Goal: Browse casually

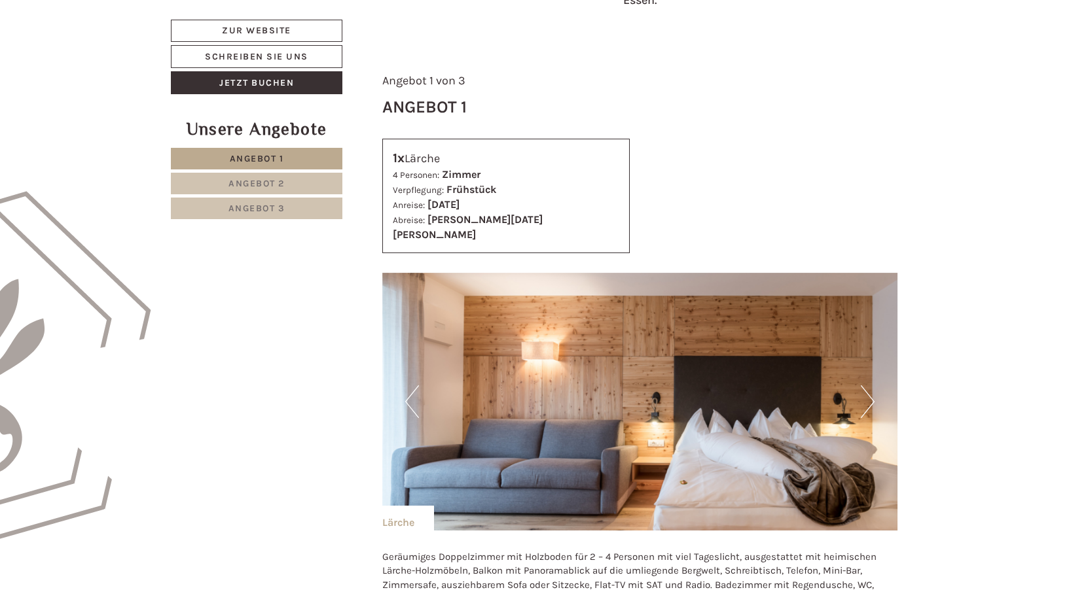
scroll to position [654, 0]
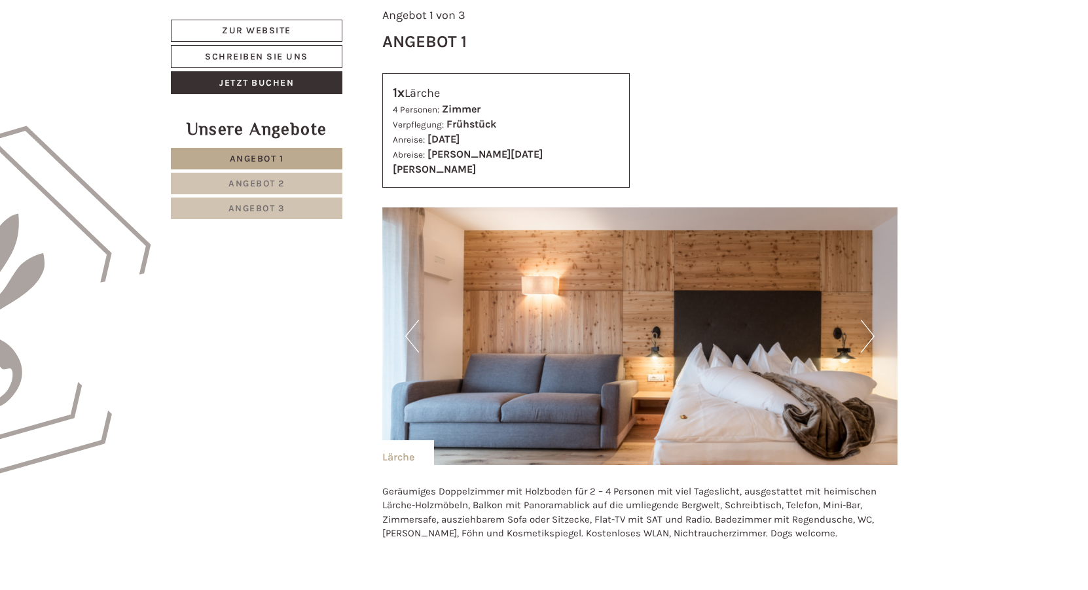
click at [874, 321] on button "Next" at bounding box center [868, 336] width 14 height 33
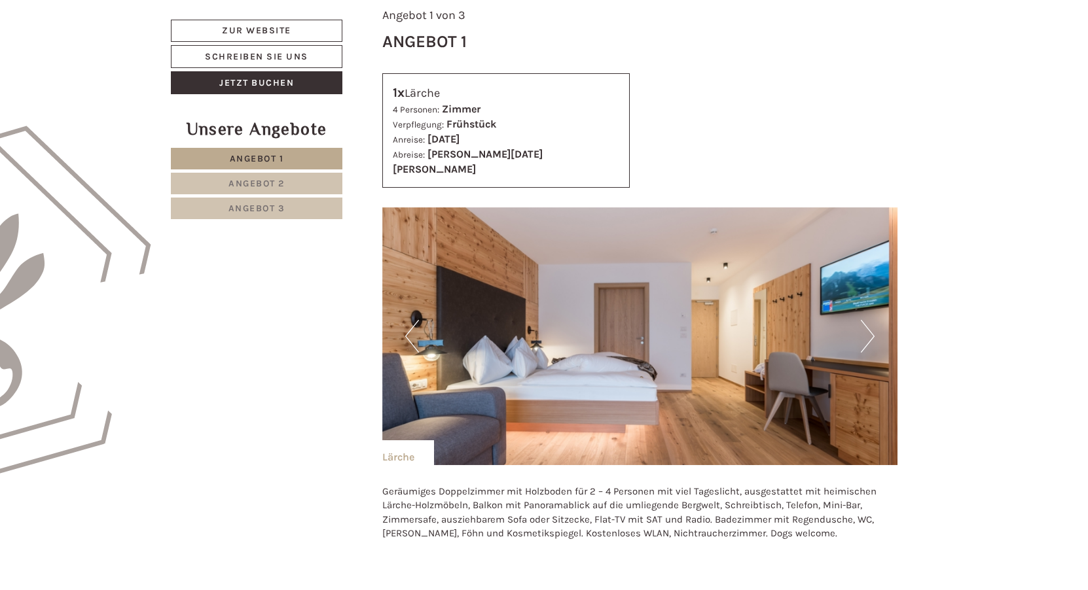
click at [874, 321] on button "Next" at bounding box center [868, 336] width 14 height 33
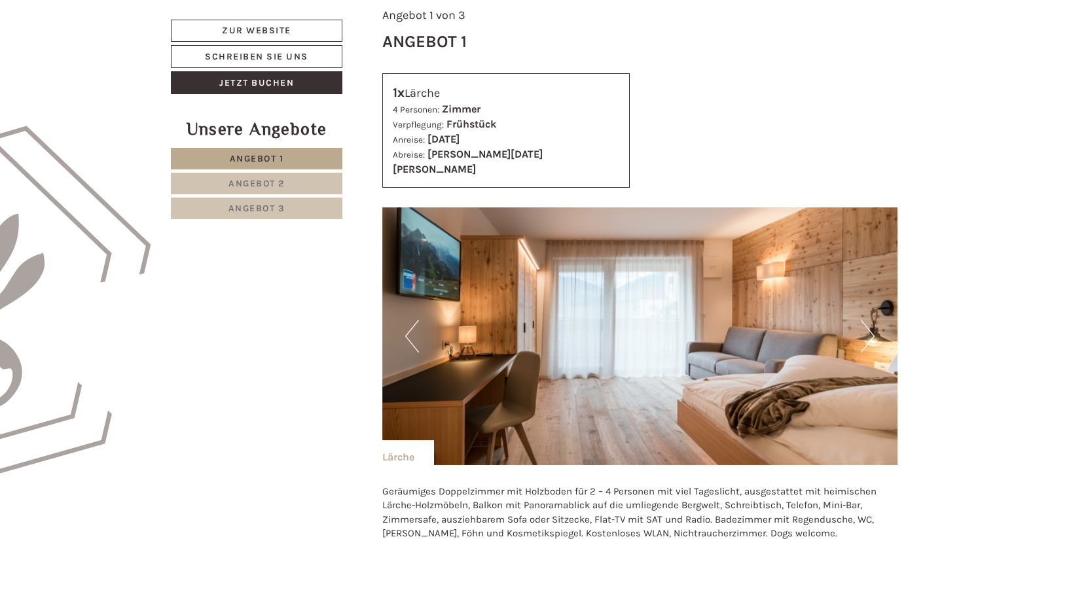
click at [874, 321] on button "Next" at bounding box center [868, 336] width 14 height 33
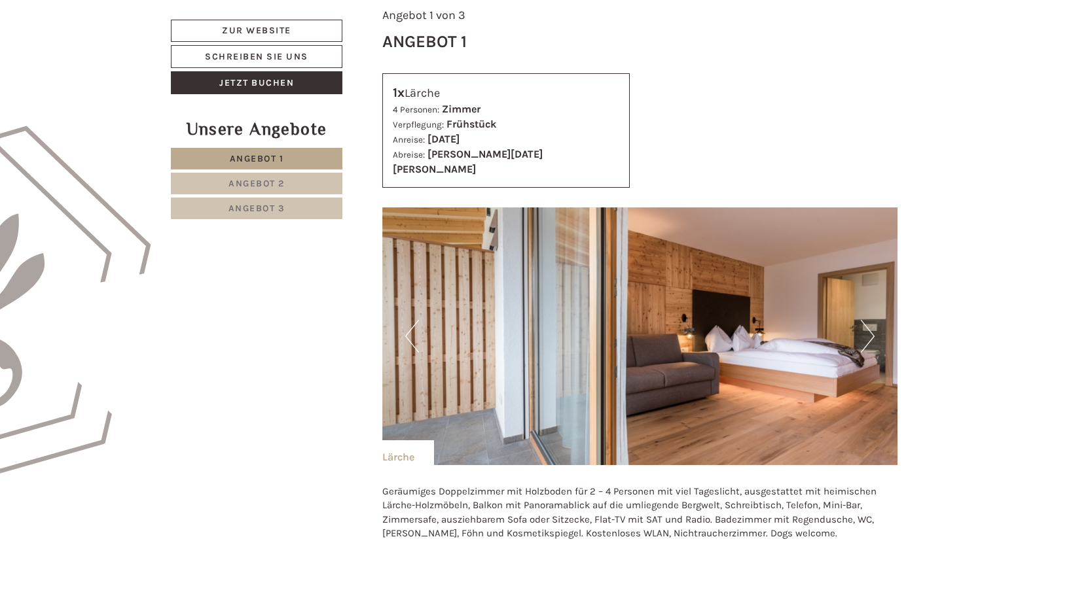
click at [874, 321] on button "Next" at bounding box center [868, 336] width 14 height 33
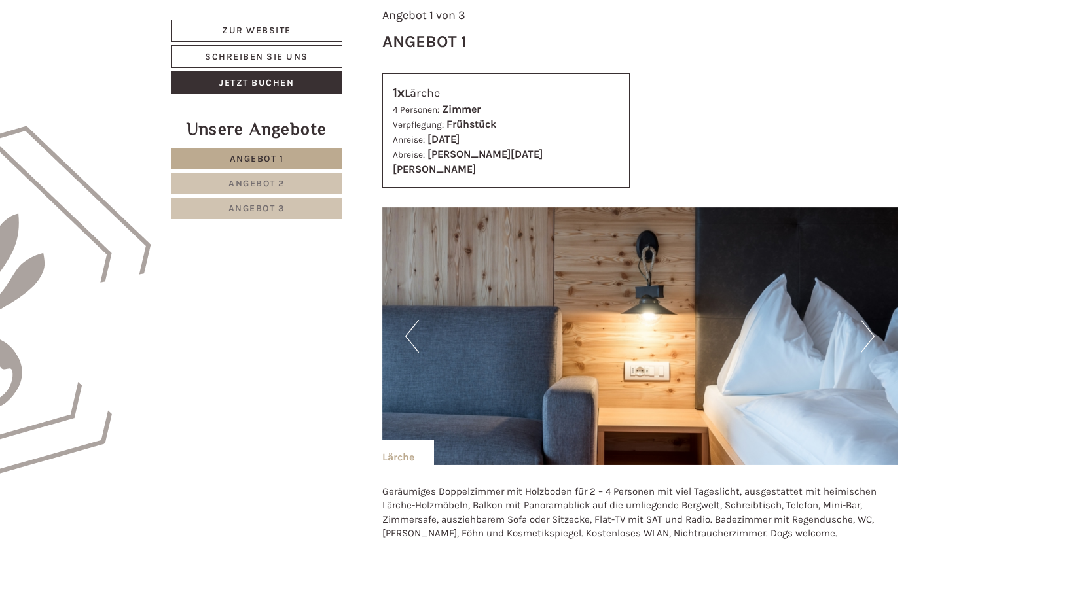
click at [874, 321] on button "Next" at bounding box center [868, 336] width 14 height 33
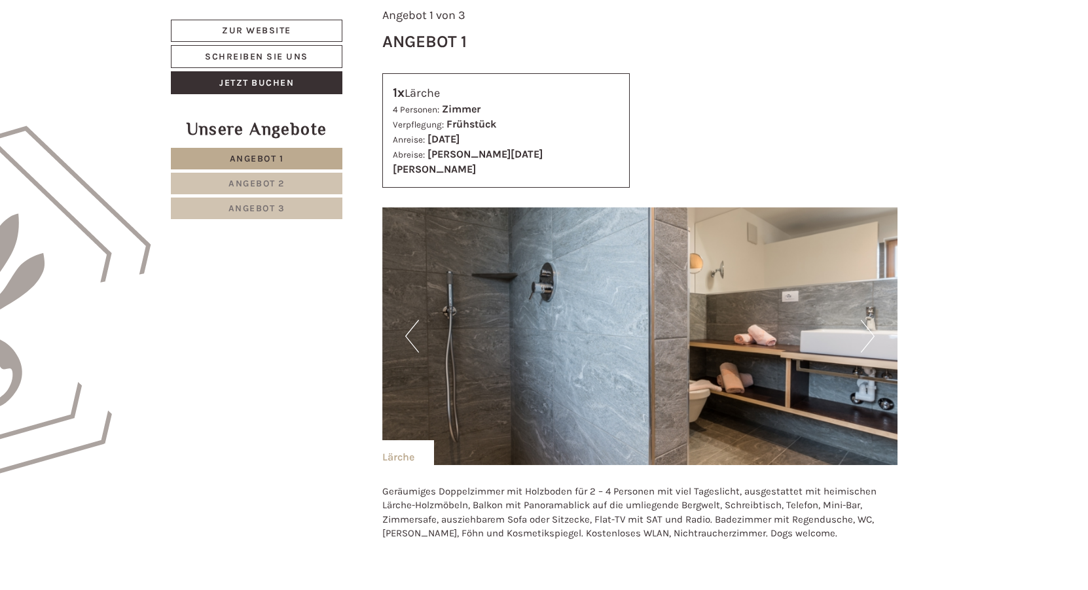
click at [874, 321] on button "Next" at bounding box center [868, 336] width 14 height 33
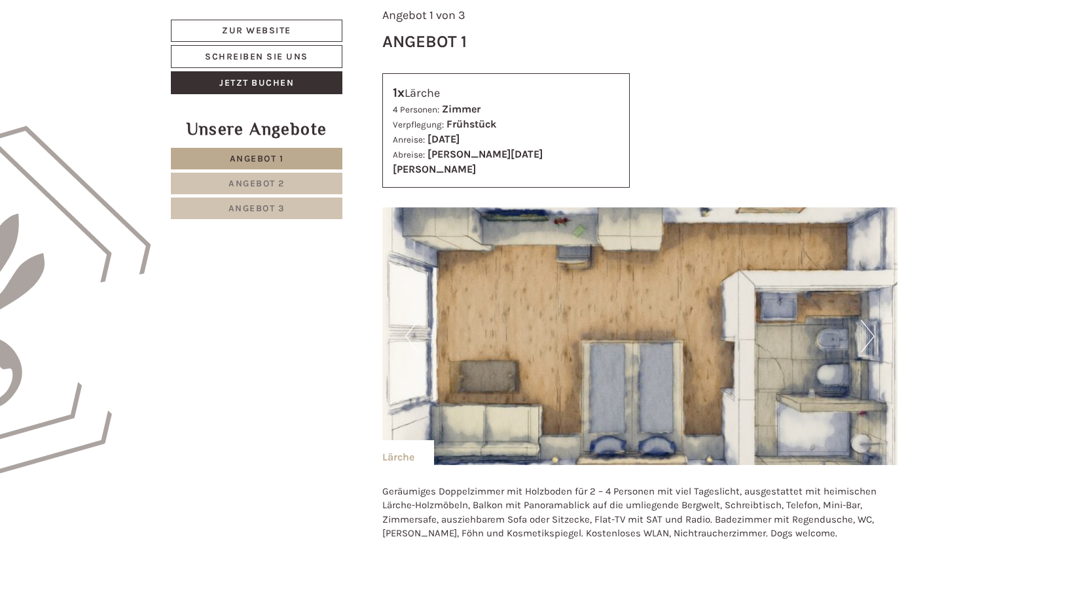
click at [874, 321] on button "Next" at bounding box center [868, 336] width 14 height 33
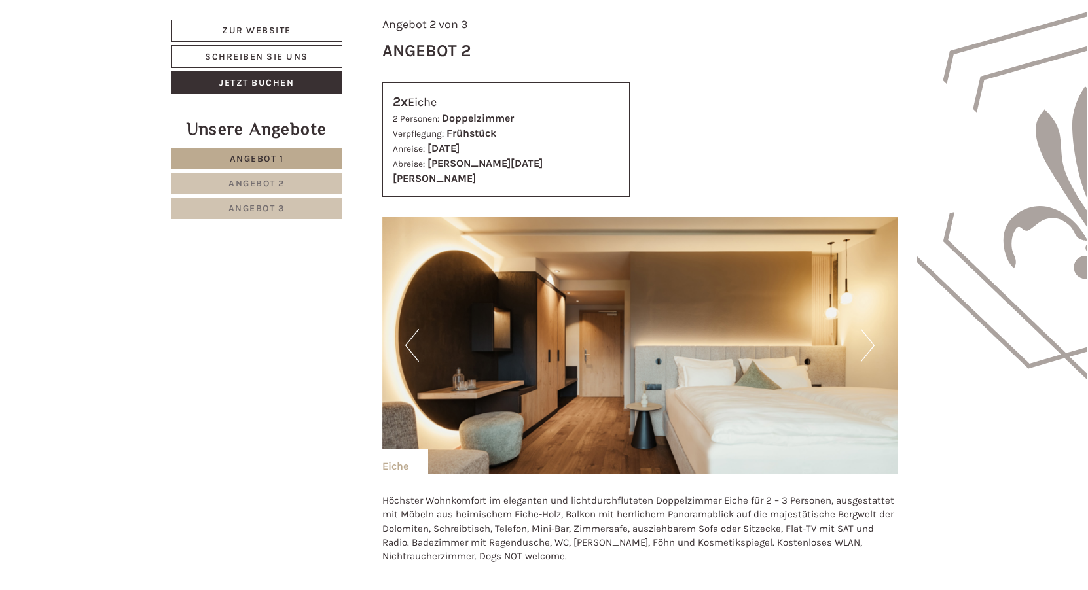
scroll to position [1701, 0]
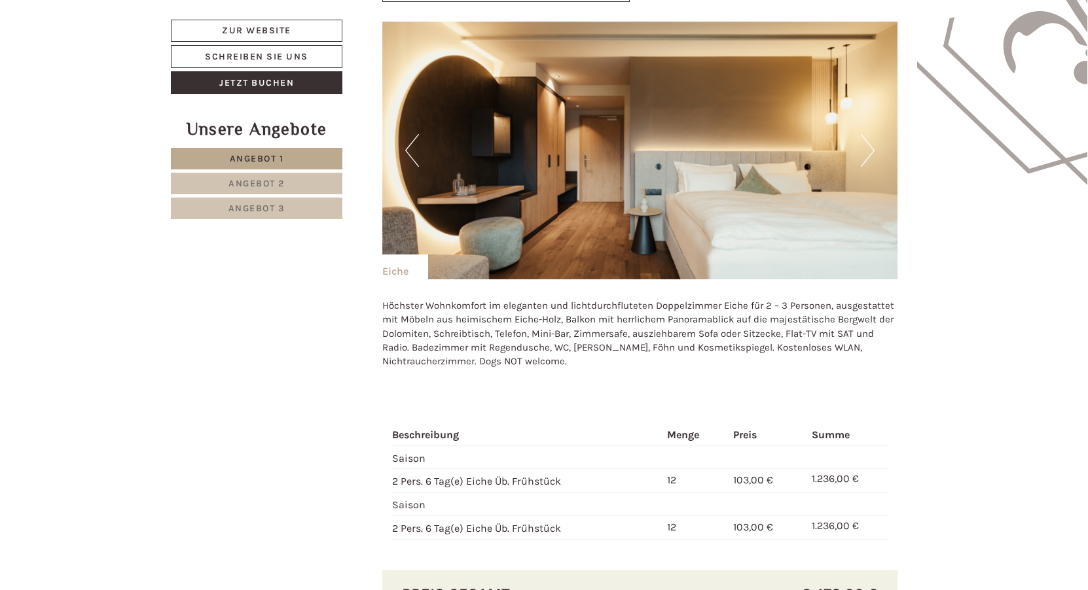
click at [868, 134] on button "Next" at bounding box center [868, 150] width 14 height 33
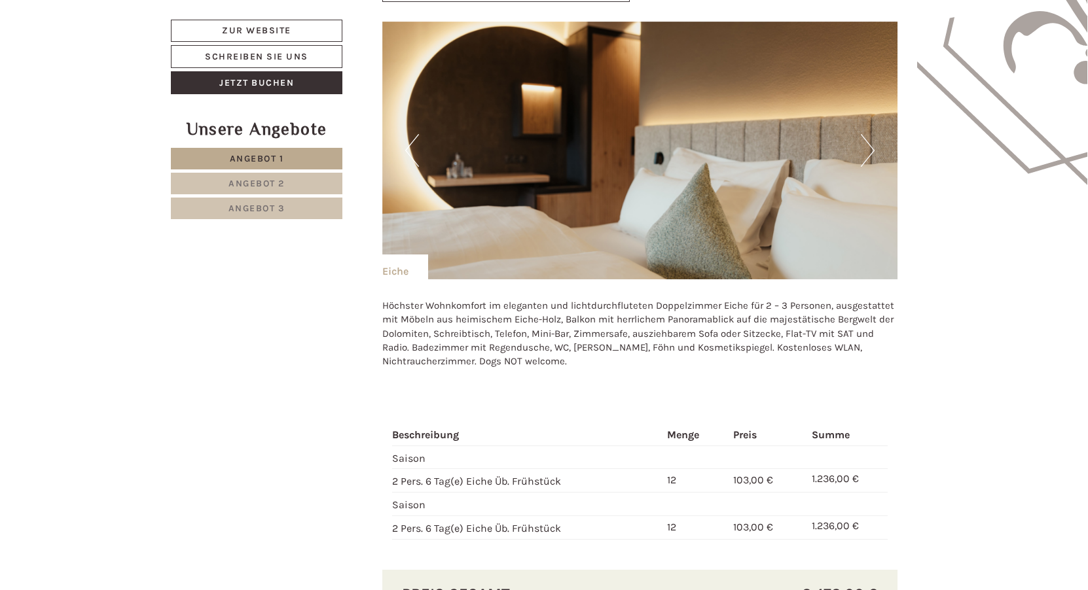
click at [868, 134] on button "Next" at bounding box center [868, 150] width 14 height 33
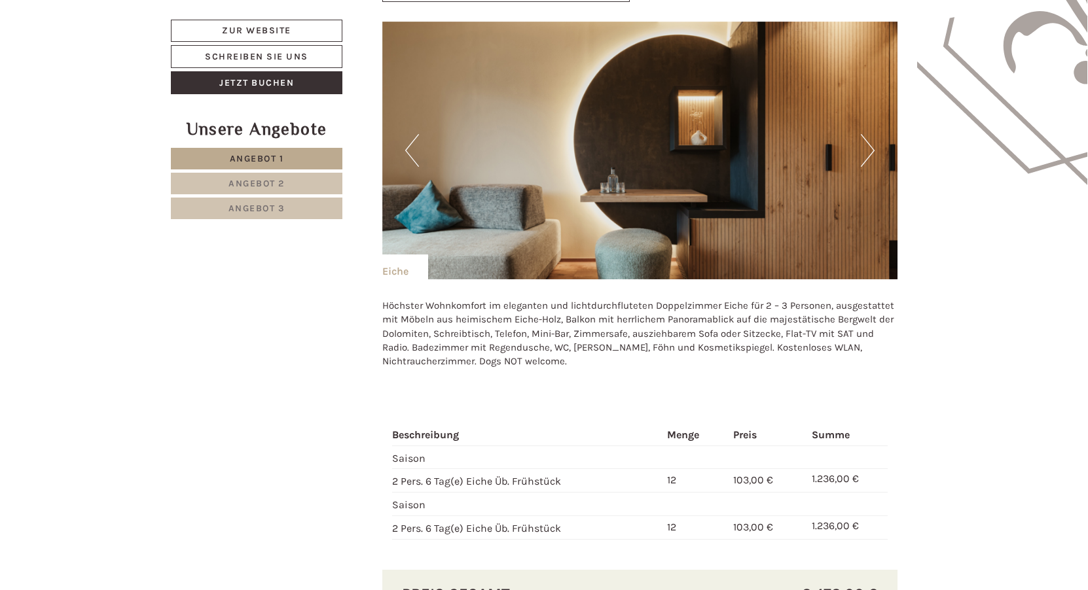
click at [868, 134] on button "Next" at bounding box center [868, 150] width 14 height 33
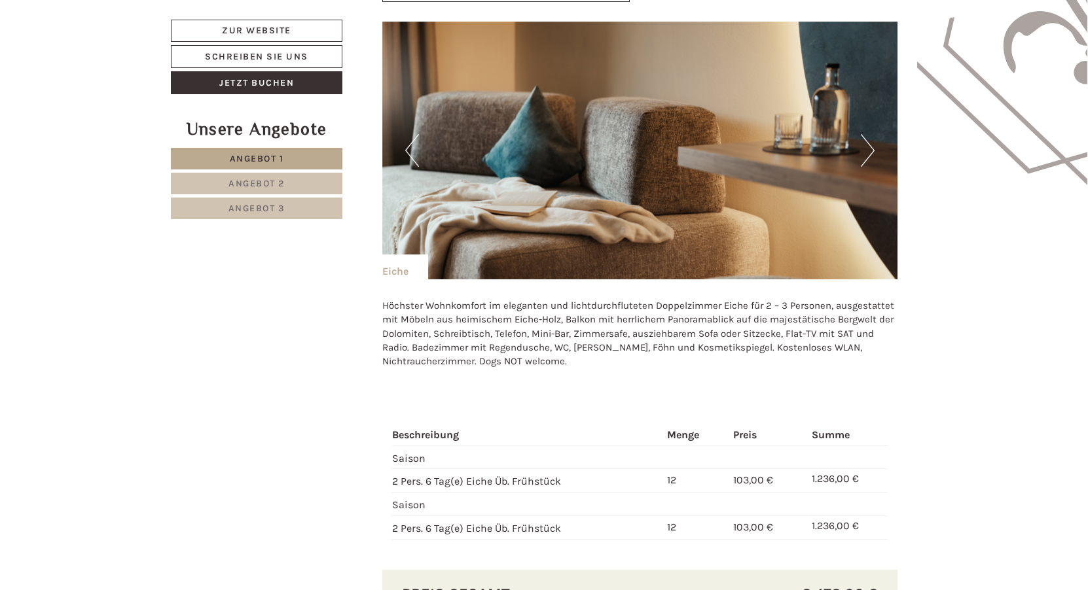
click at [868, 134] on button "Next" at bounding box center [868, 150] width 14 height 33
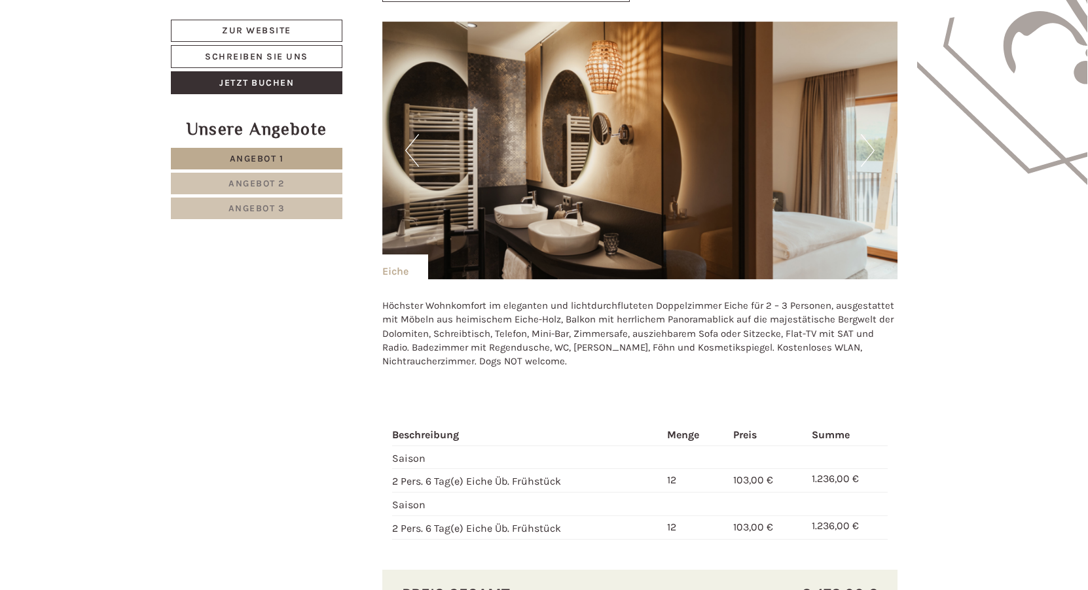
click at [868, 134] on button "Next" at bounding box center [868, 150] width 14 height 33
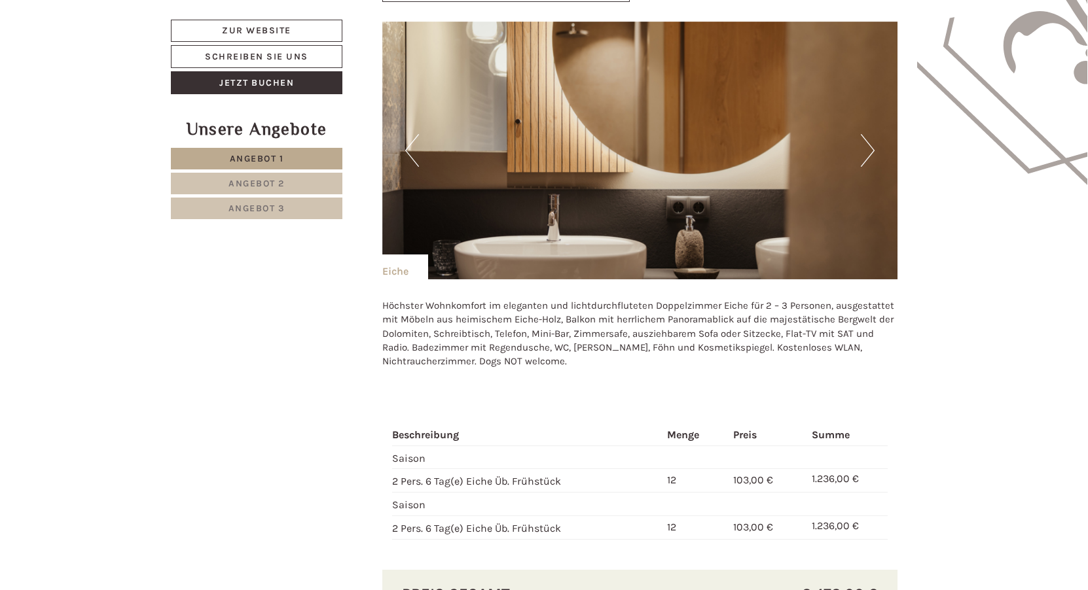
click at [868, 134] on button "Next" at bounding box center [868, 150] width 14 height 33
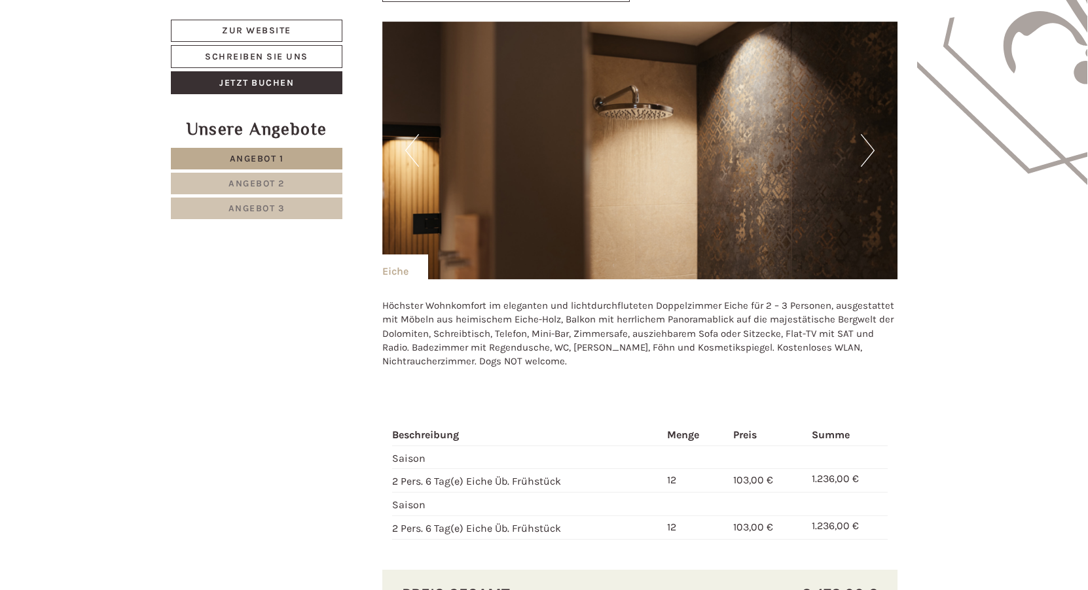
click at [868, 134] on button "Next" at bounding box center [868, 150] width 14 height 33
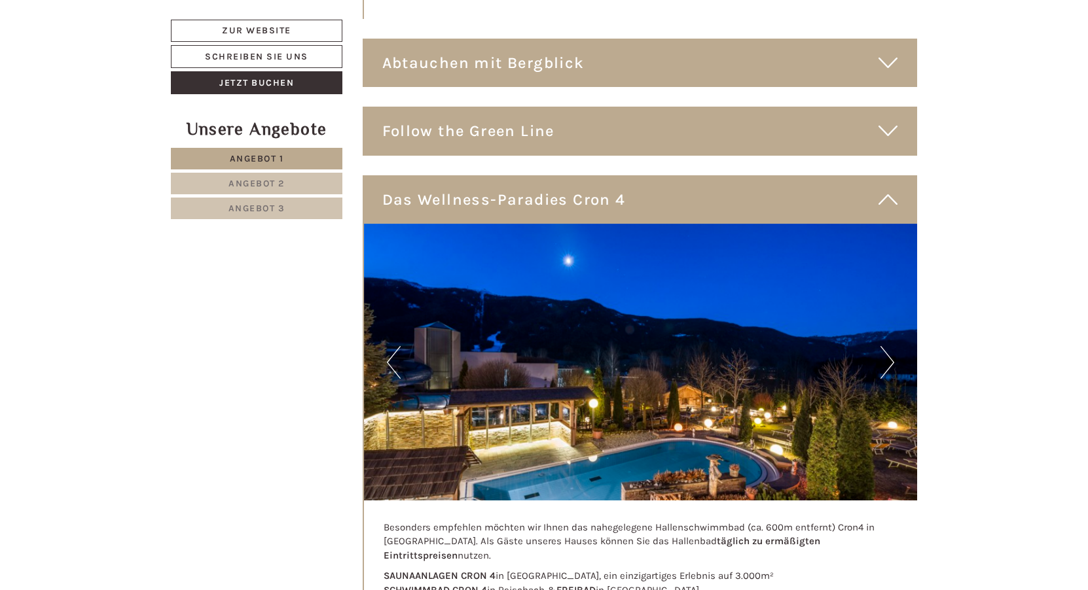
scroll to position [5366, 0]
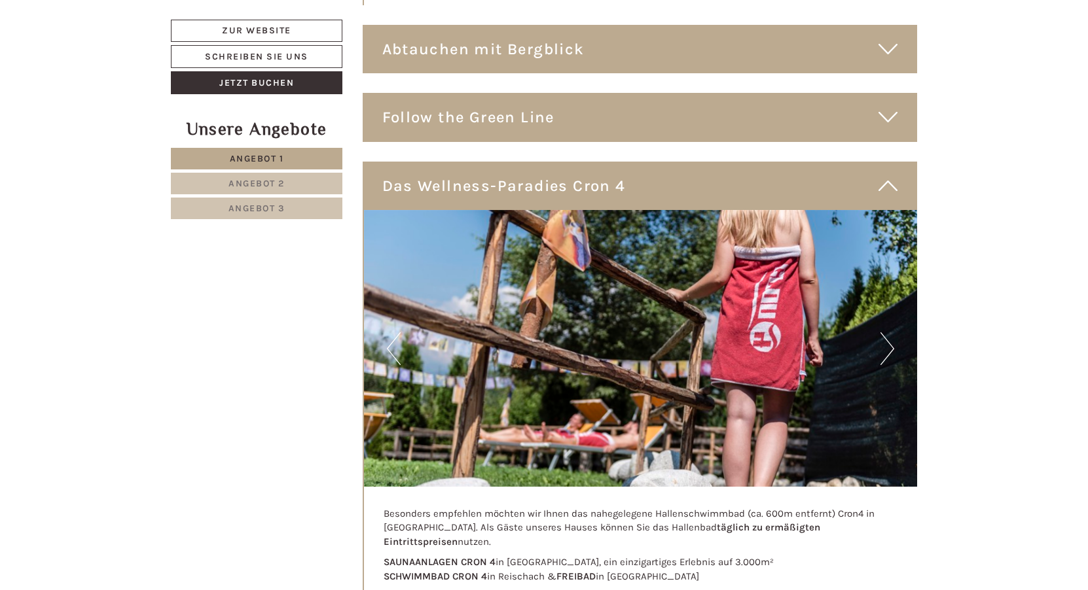
click at [889, 332] on button "Next" at bounding box center [887, 348] width 14 height 33
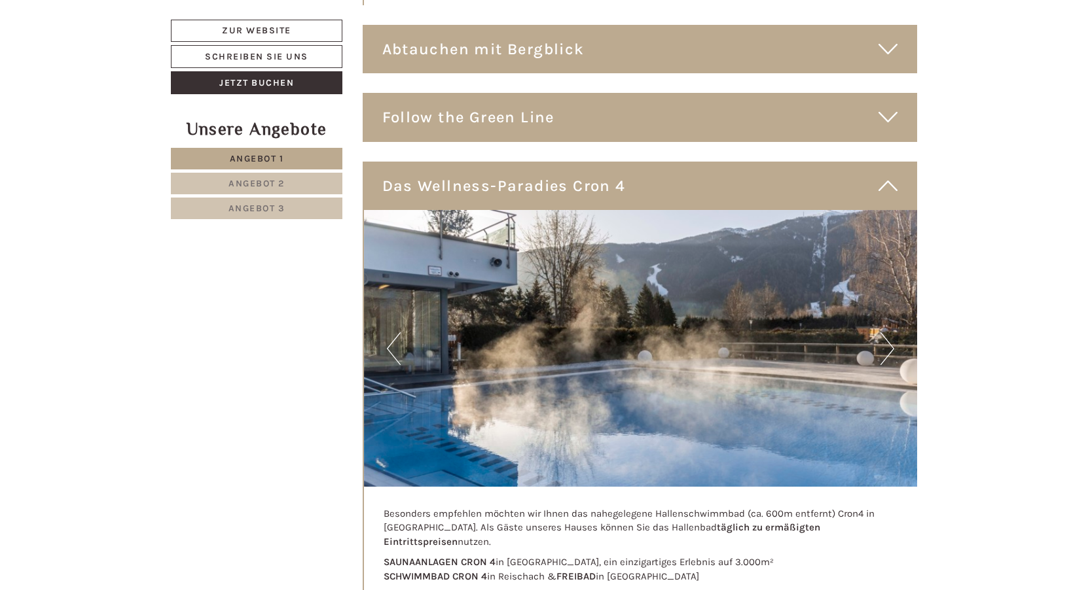
click at [889, 332] on button "Next" at bounding box center [887, 348] width 14 height 33
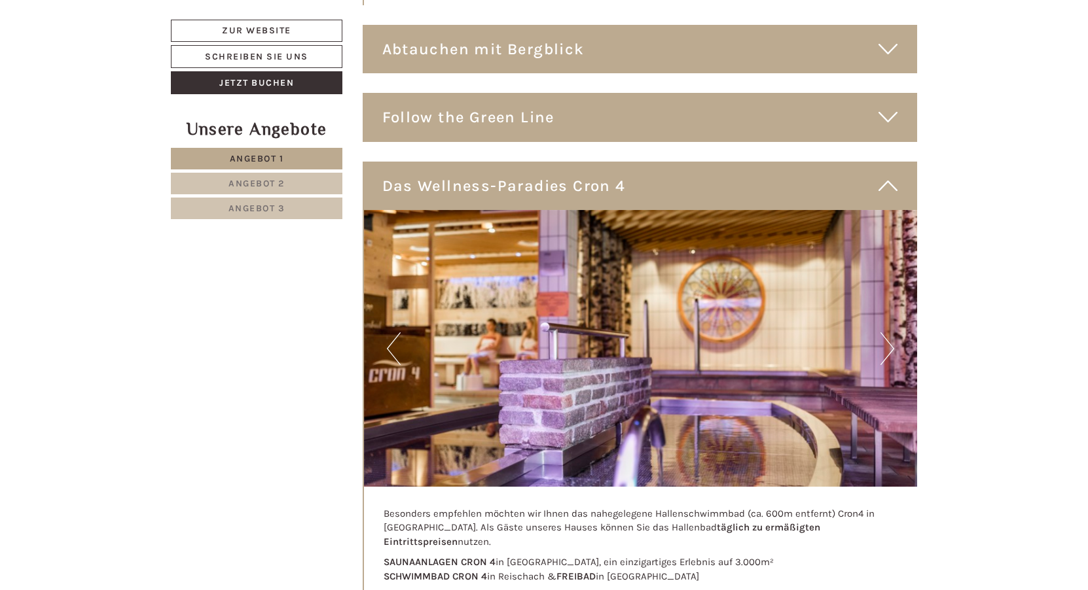
click at [889, 332] on button "Next" at bounding box center [887, 348] width 14 height 33
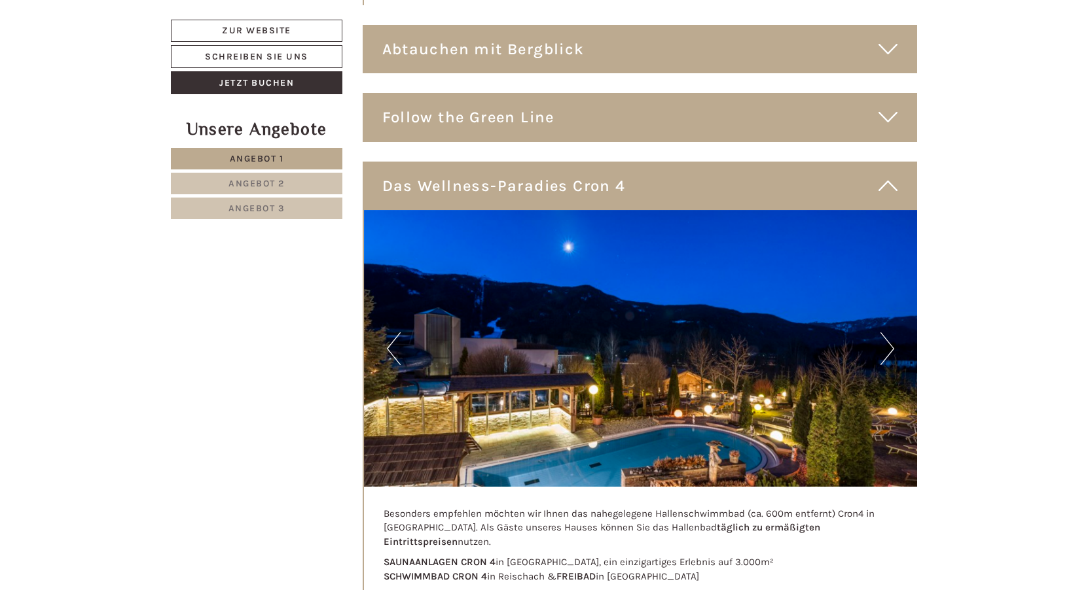
click at [889, 332] on button "Next" at bounding box center [887, 348] width 14 height 33
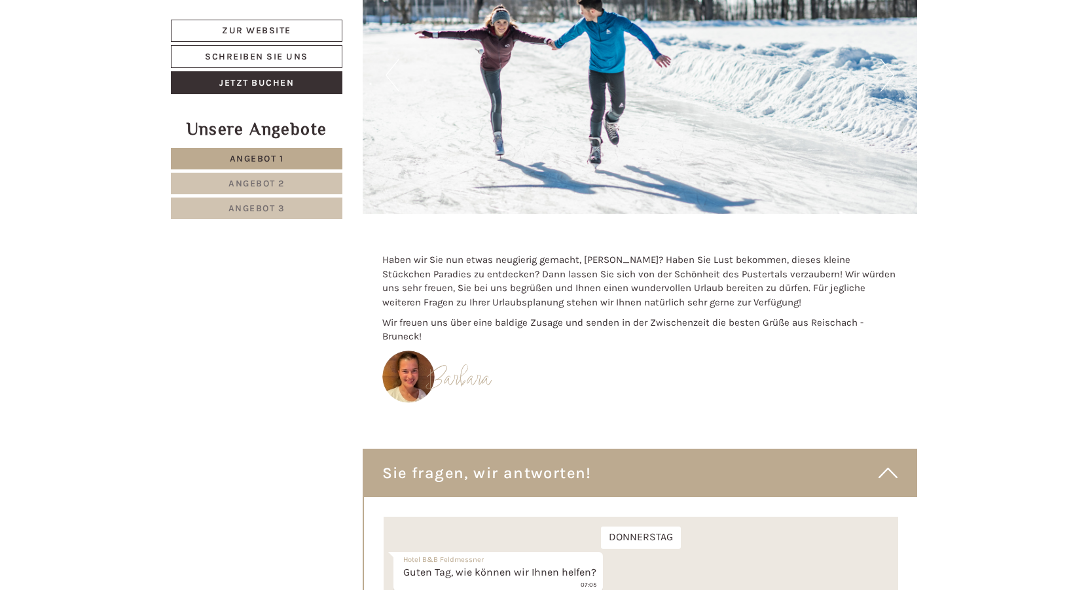
scroll to position [6387, 0]
